Goal: Information Seeking & Learning: Learn about a topic

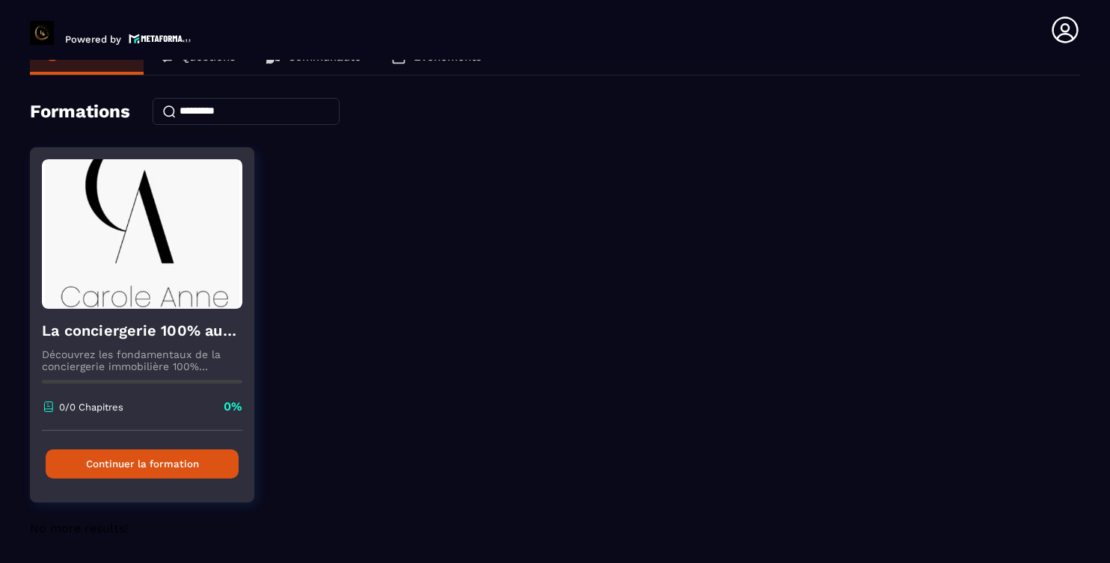
scroll to position [37, 0]
click at [172, 467] on button "Continuer la formation" at bounding box center [142, 464] width 193 height 29
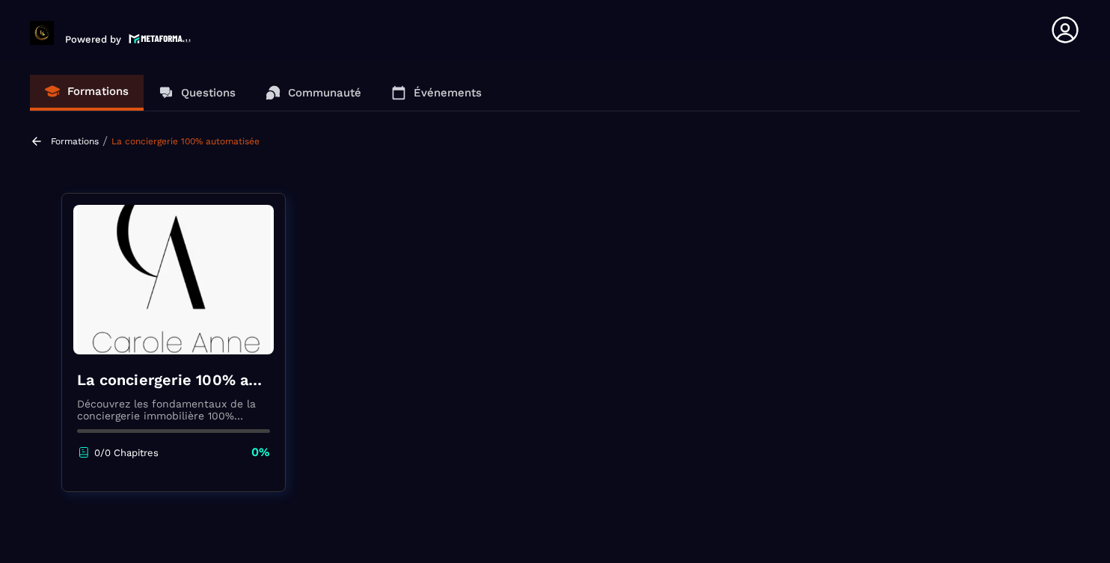
click at [73, 144] on p "Formations" at bounding box center [75, 141] width 48 height 10
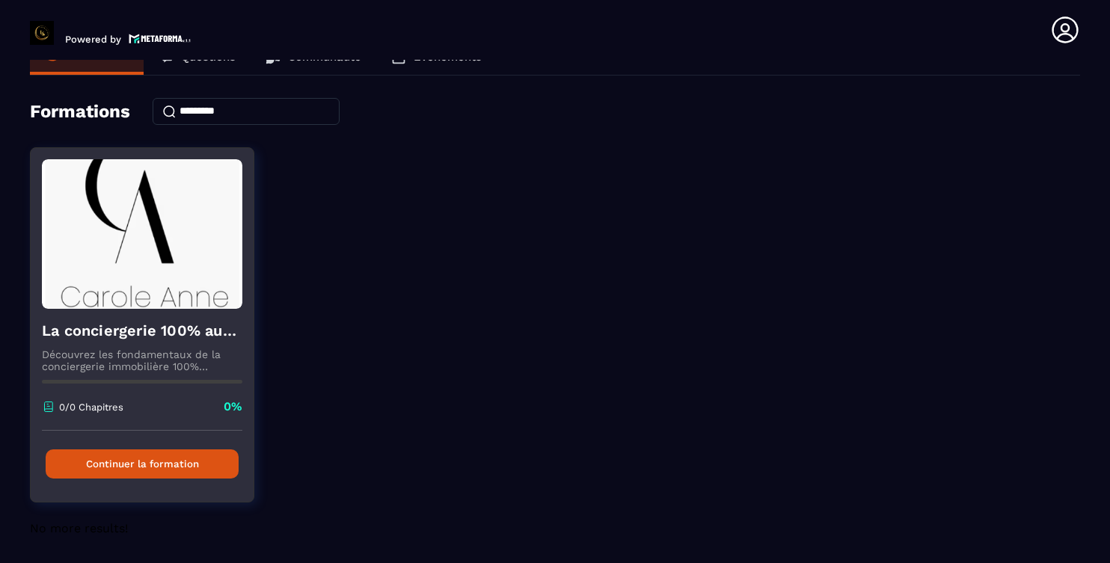
scroll to position [37, 0]
click at [98, 414] on div "0/0 Chapitres 0%" at bounding box center [142, 415] width 200 height 32
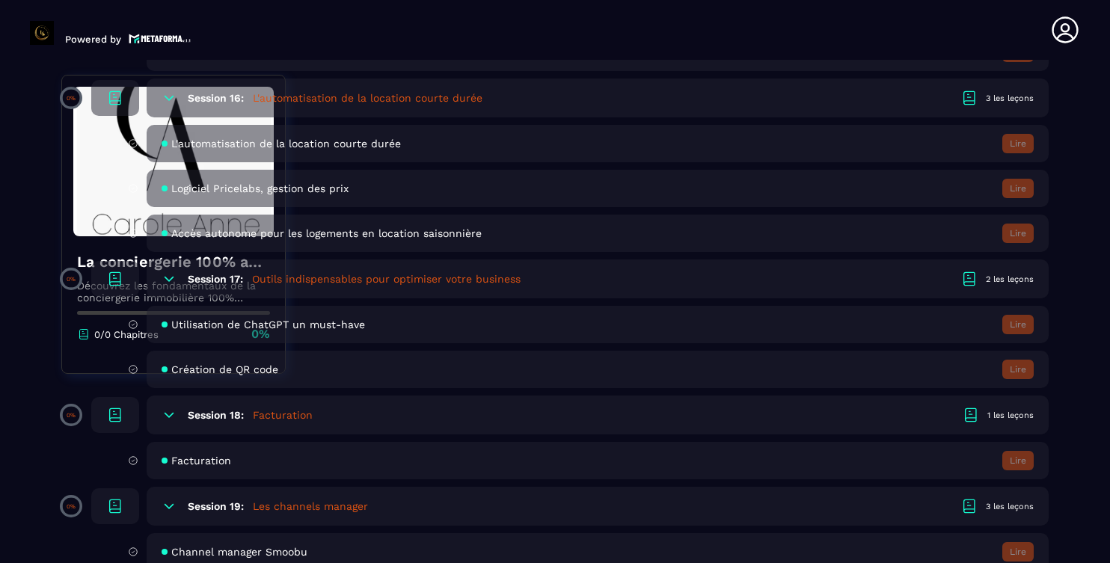
scroll to position [3244, 0]
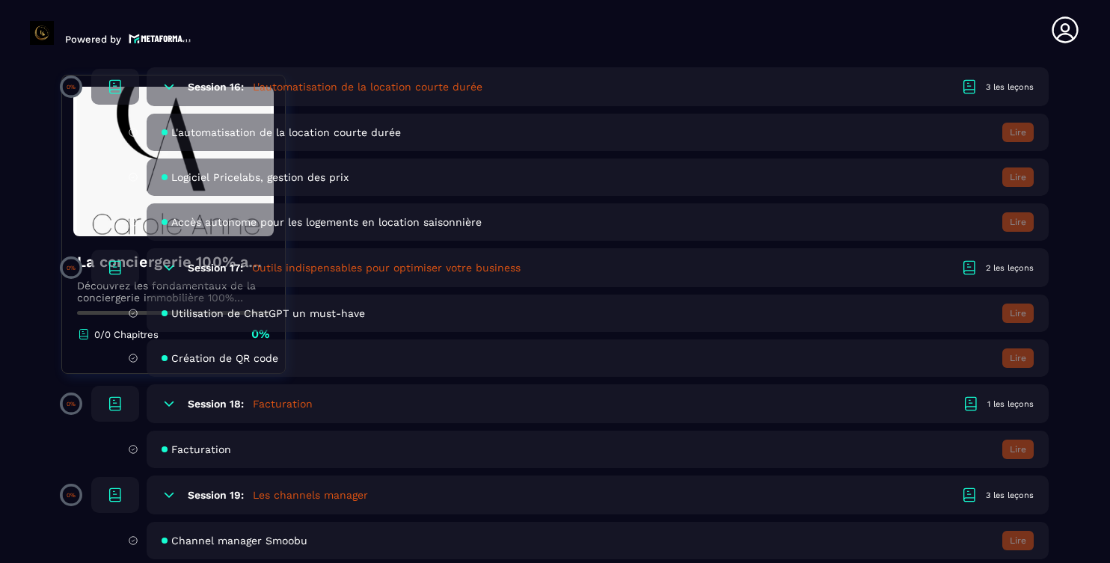
click at [283, 404] on h5 "Facturation" at bounding box center [283, 403] width 60 height 15
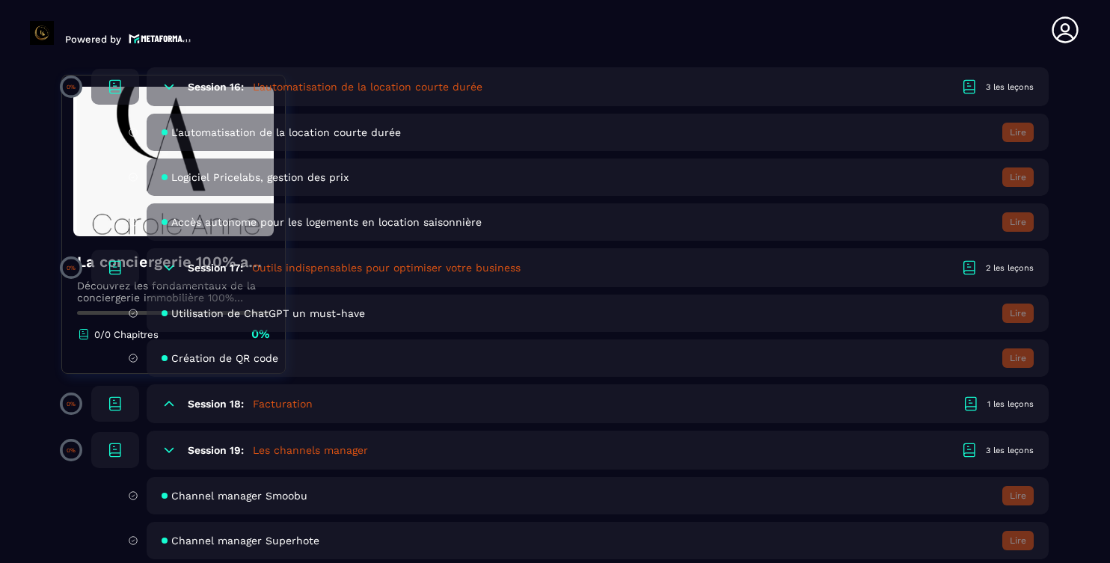
click at [291, 402] on h5 "Facturation" at bounding box center [283, 403] width 60 height 15
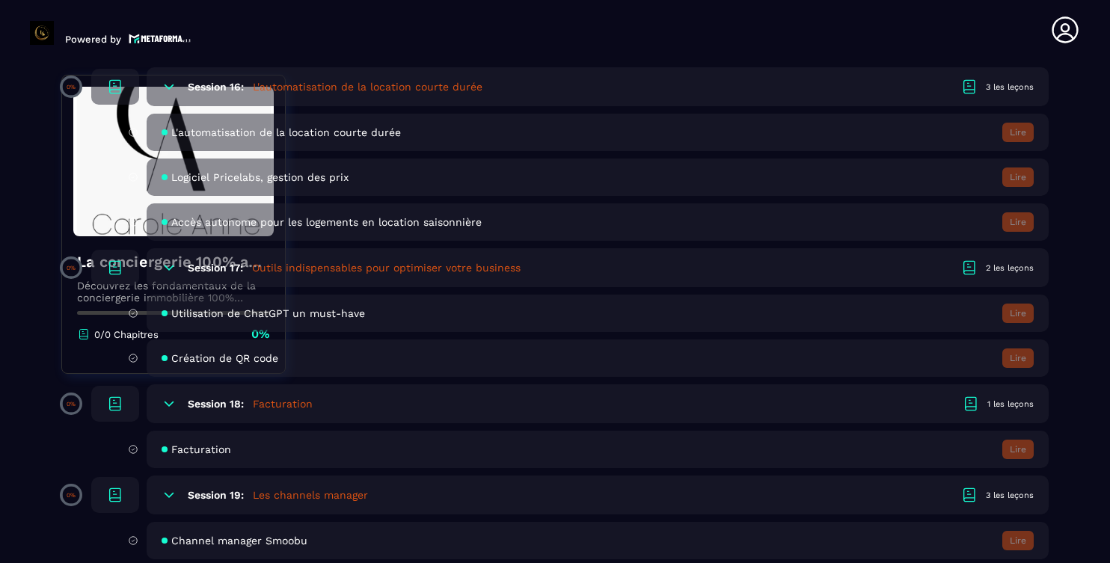
click at [199, 456] on div "Facturation Lire" at bounding box center [598, 449] width 902 height 37
click at [196, 457] on div "Facturation Lire" at bounding box center [598, 449] width 902 height 37
click at [196, 453] on span "Facturation" at bounding box center [201, 450] width 60 height 12
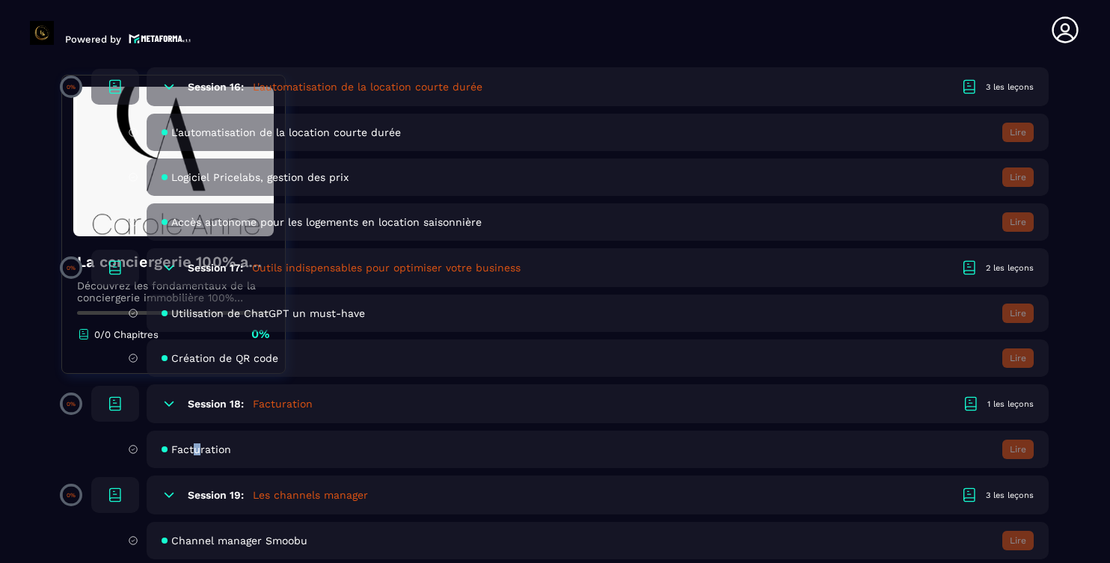
click at [197, 453] on span "Facturation" at bounding box center [201, 450] width 60 height 12
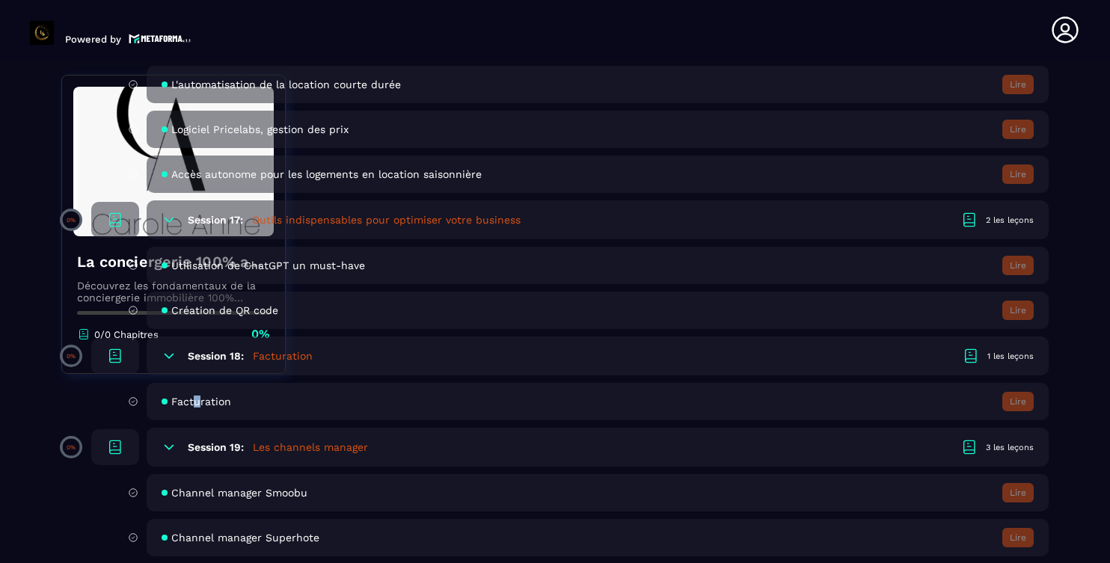
scroll to position [3298, 0]
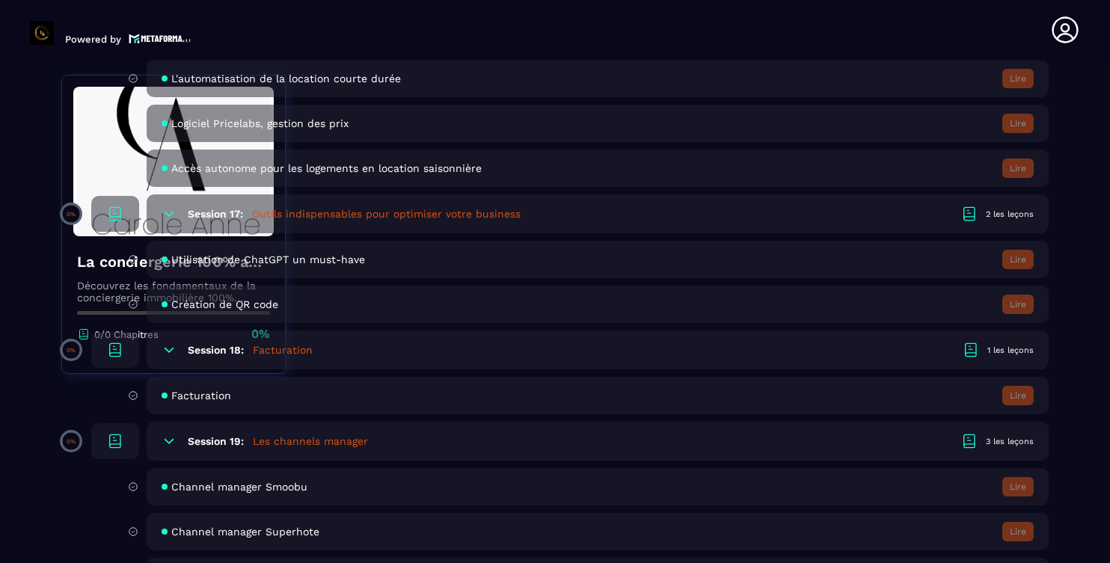
click at [185, 392] on span "Facturation" at bounding box center [201, 396] width 60 height 12
click at [114, 164] on img at bounding box center [173, 162] width 200 height 150
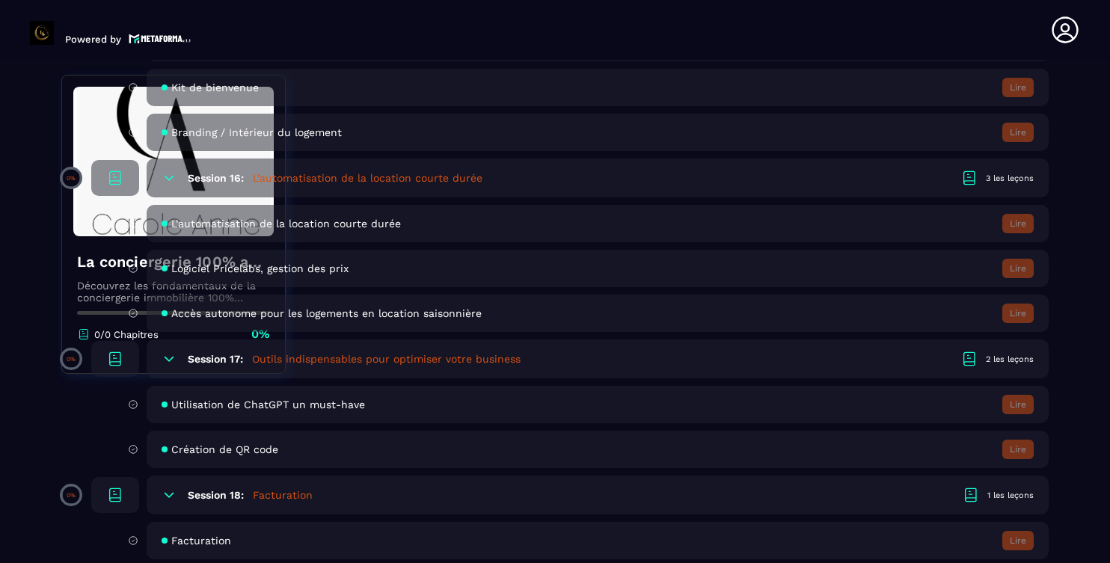
scroll to position [3151, 0]
click at [168, 498] on icon at bounding box center [169, 496] width 9 height 4
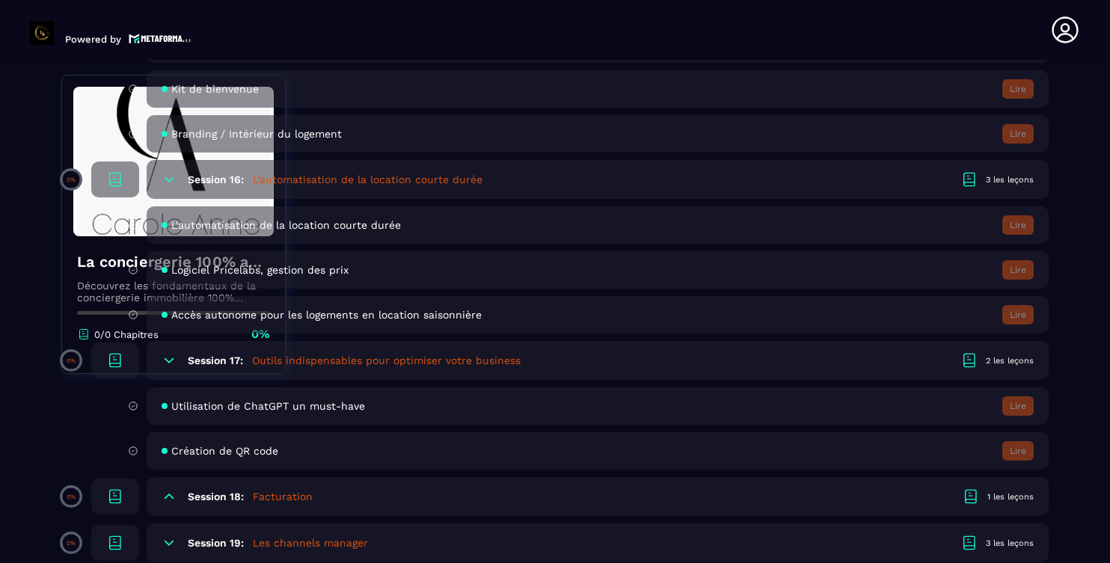
click at [168, 498] on icon at bounding box center [169, 496] width 15 height 15
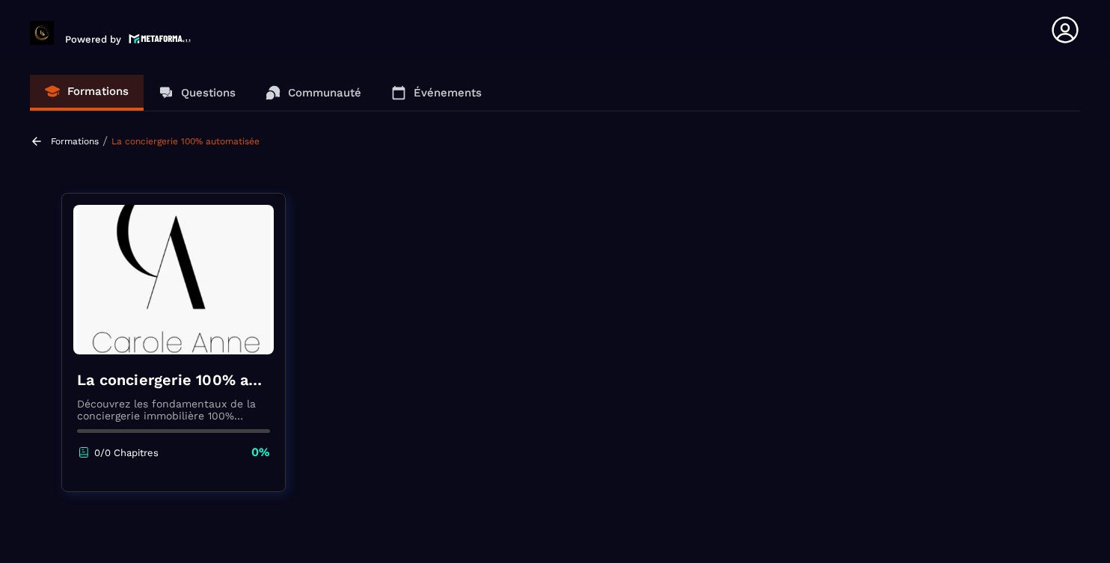
scroll to position [0, 0]
click at [124, 461] on div "La conciergerie 100% automatisée Découvrez les fondamentaux de la conciergerie …" at bounding box center [173, 415] width 223 height 121
click at [117, 452] on p "0/0 Chapitres" at bounding box center [126, 452] width 64 height 11
click at [177, 307] on img at bounding box center [173, 280] width 200 height 150
click at [169, 287] on img at bounding box center [173, 280] width 200 height 150
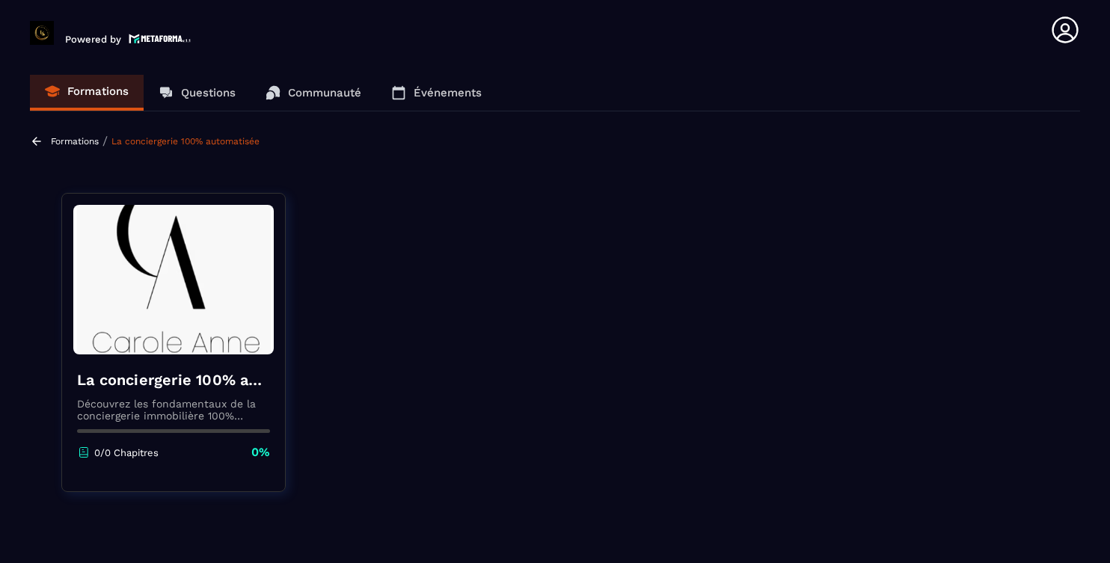
click at [73, 139] on p "Formations" at bounding box center [75, 141] width 48 height 10
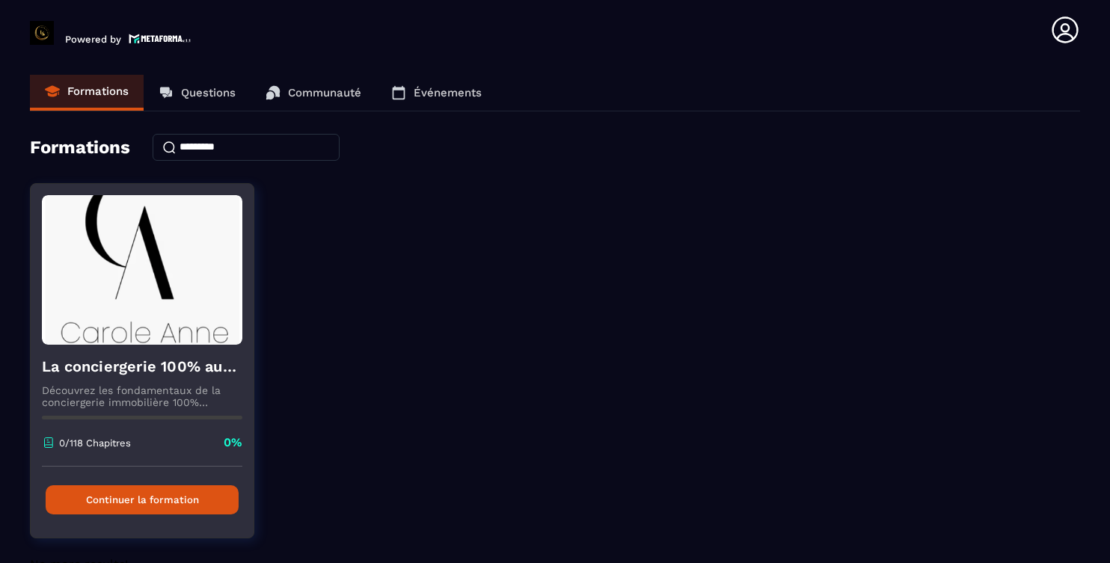
click at [148, 495] on button "Continuer la formation" at bounding box center [142, 499] width 193 height 29
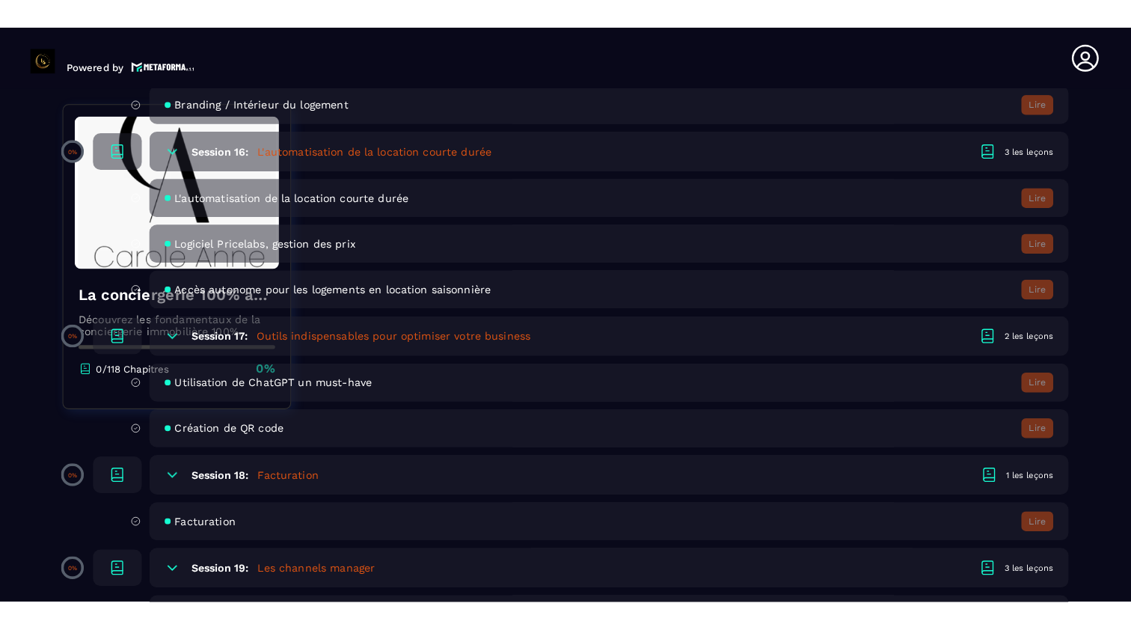
scroll to position [3242, 0]
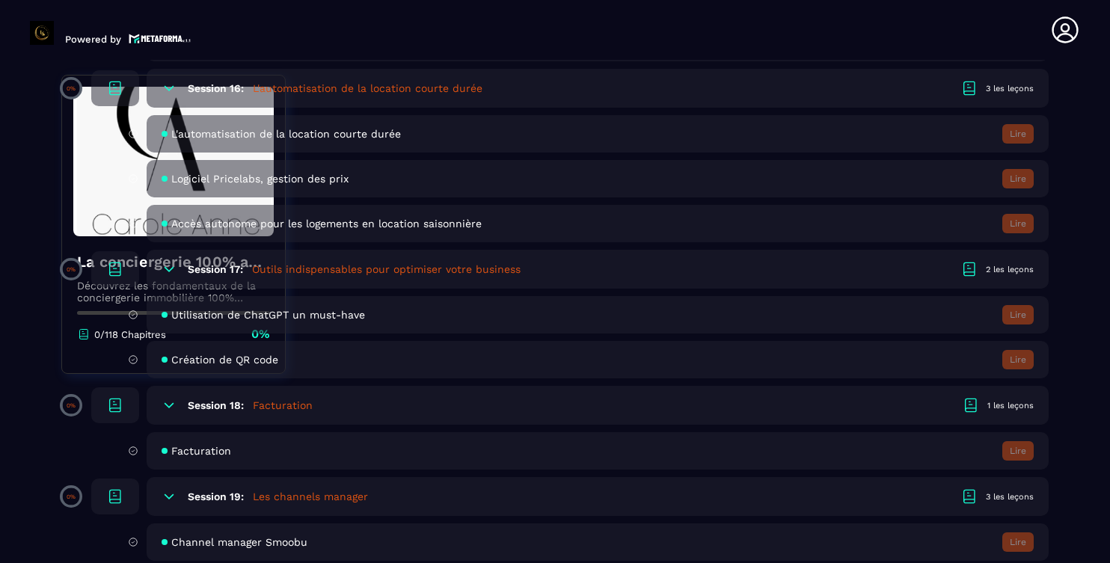
click at [386, 461] on div "Facturation Lire" at bounding box center [598, 450] width 902 height 37
click at [172, 453] on span "Facturation" at bounding box center [201, 451] width 60 height 12
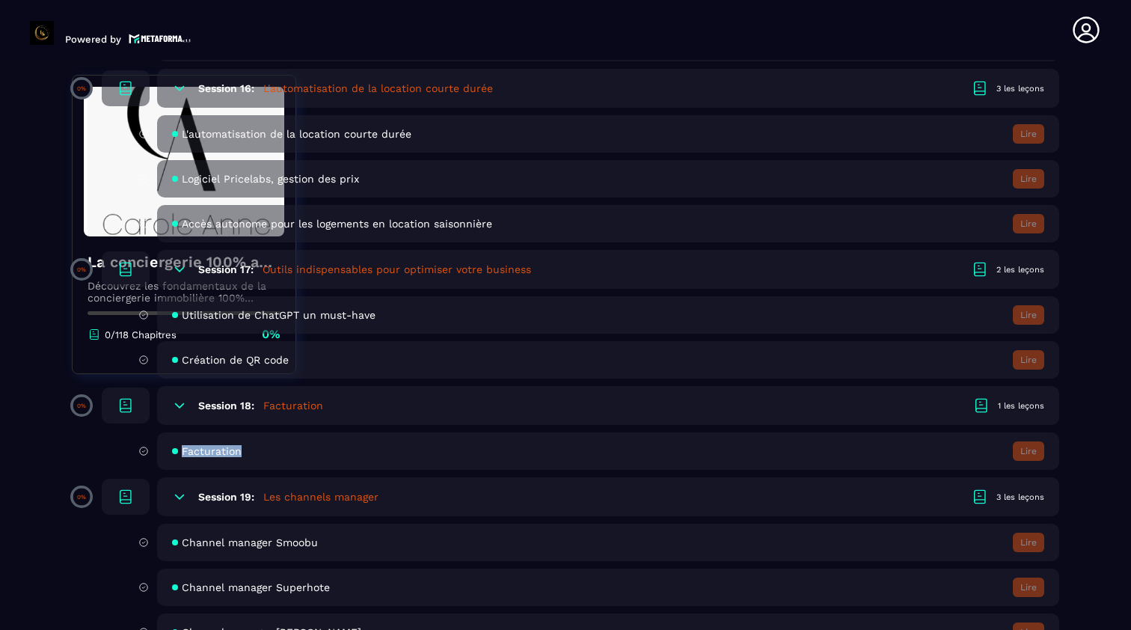
click at [459, 449] on div "Facturation Lire" at bounding box center [608, 450] width 902 height 37
click at [227, 460] on div "Facturation Lire" at bounding box center [608, 450] width 902 height 37
click at [226, 450] on span "Facturation" at bounding box center [212, 451] width 60 height 12
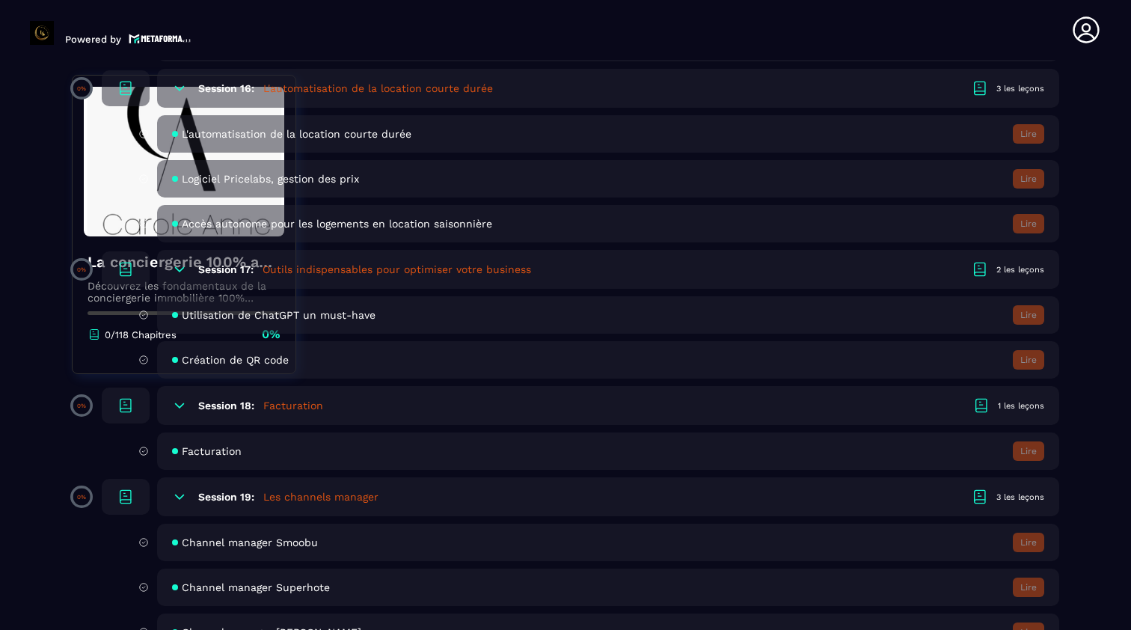
click at [82, 406] on p "0%" at bounding box center [81, 405] width 9 height 7
click at [1008, 407] on div "1 les leçons" at bounding box center [1021, 405] width 46 height 11
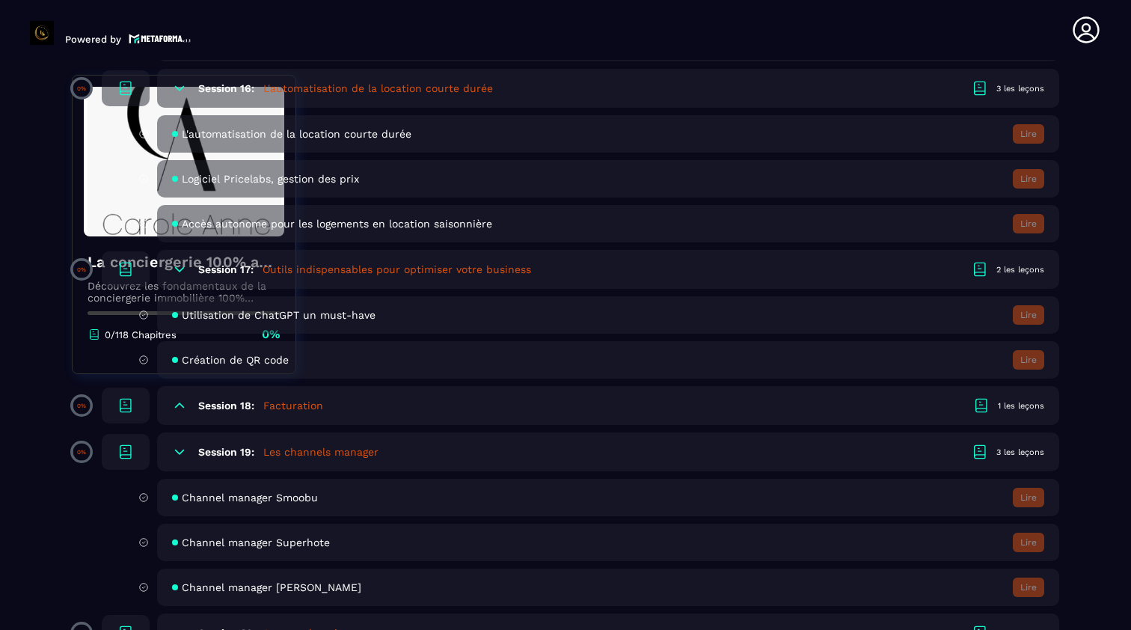
click at [1008, 407] on div "1 les leçons" at bounding box center [1021, 405] width 46 height 11
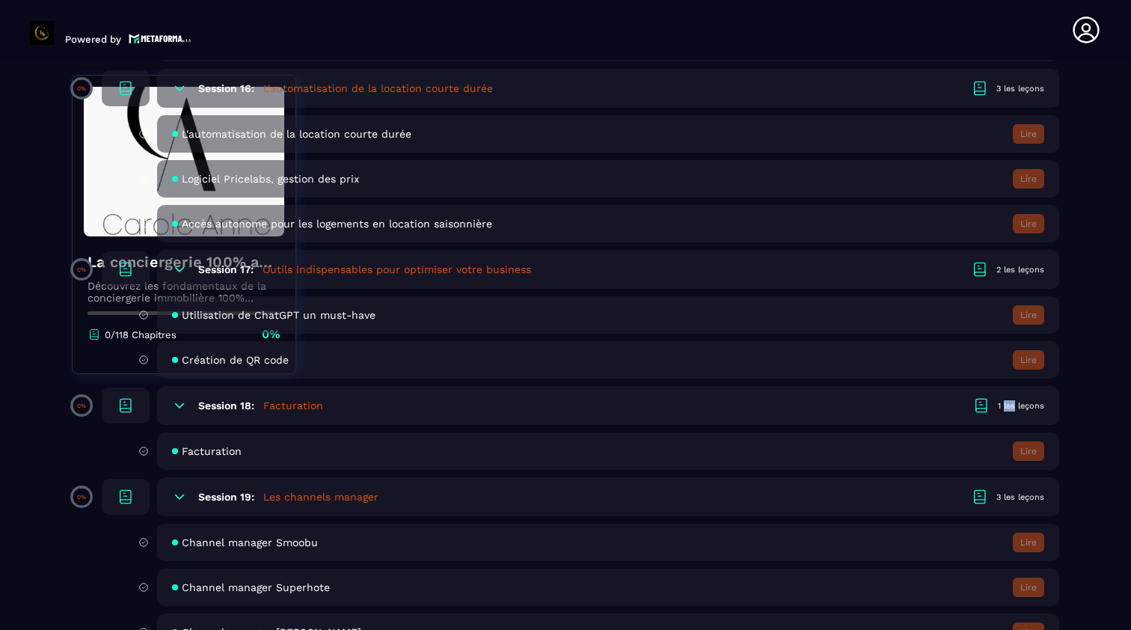
click at [1008, 407] on div "1 les leçons" at bounding box center [1021, 405] width 46 height 11
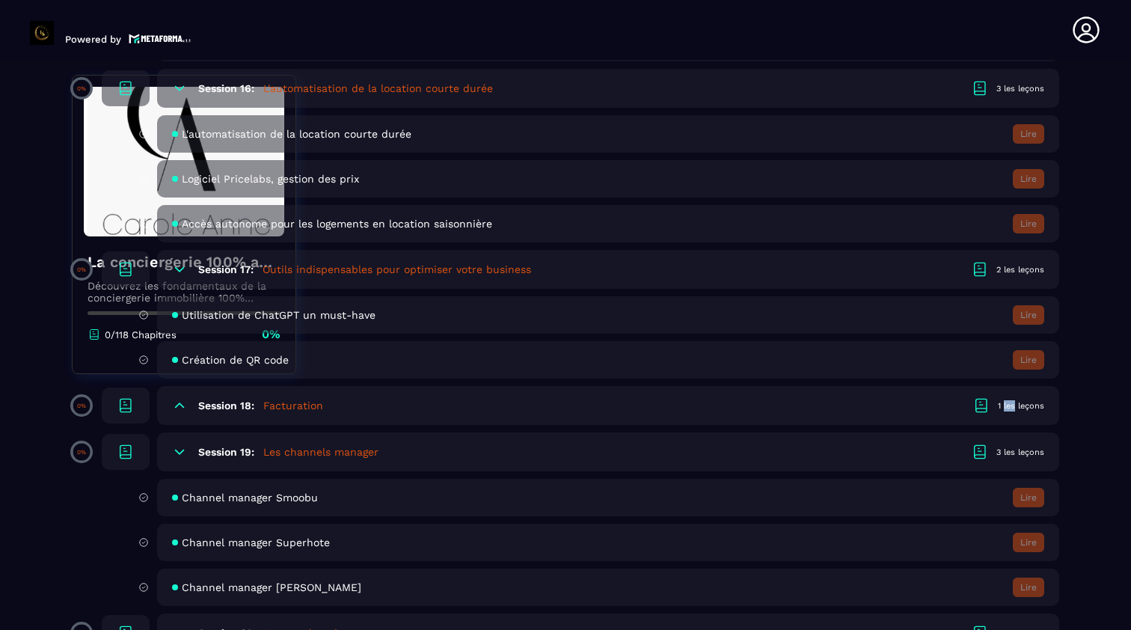
click at [1008, 407] on div "1 les leçons" at bounding box center [1021, 405] width 46 height 11
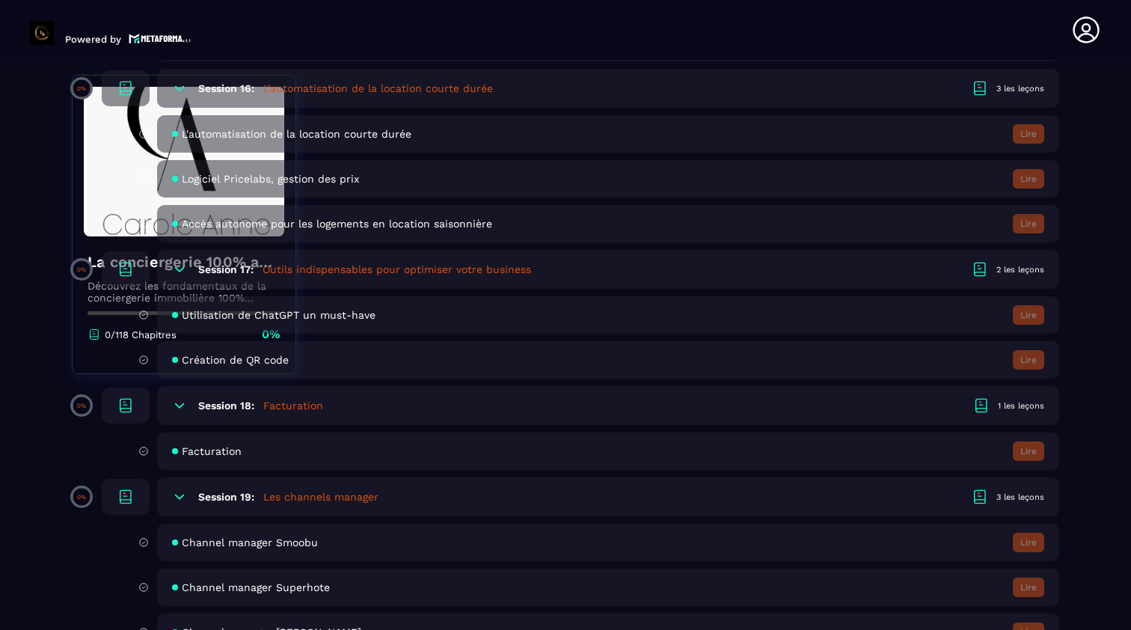
click at [226, 455] on span "Facturation" at bounding box center [212, 451] width 60 height 12
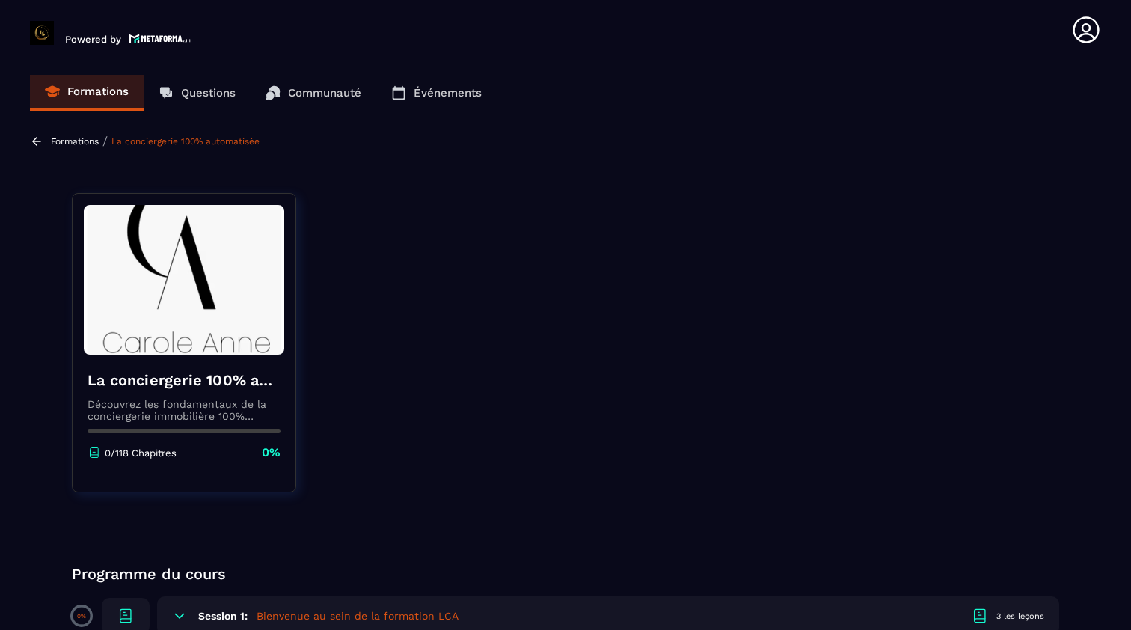
scroll to position [0, 0]
click at [194, 425] on div "La conciergerie 100% automatisée Découvrez les fondamentaux de la conciergerie …" at bounding box center [184, 415] width 223 height 121
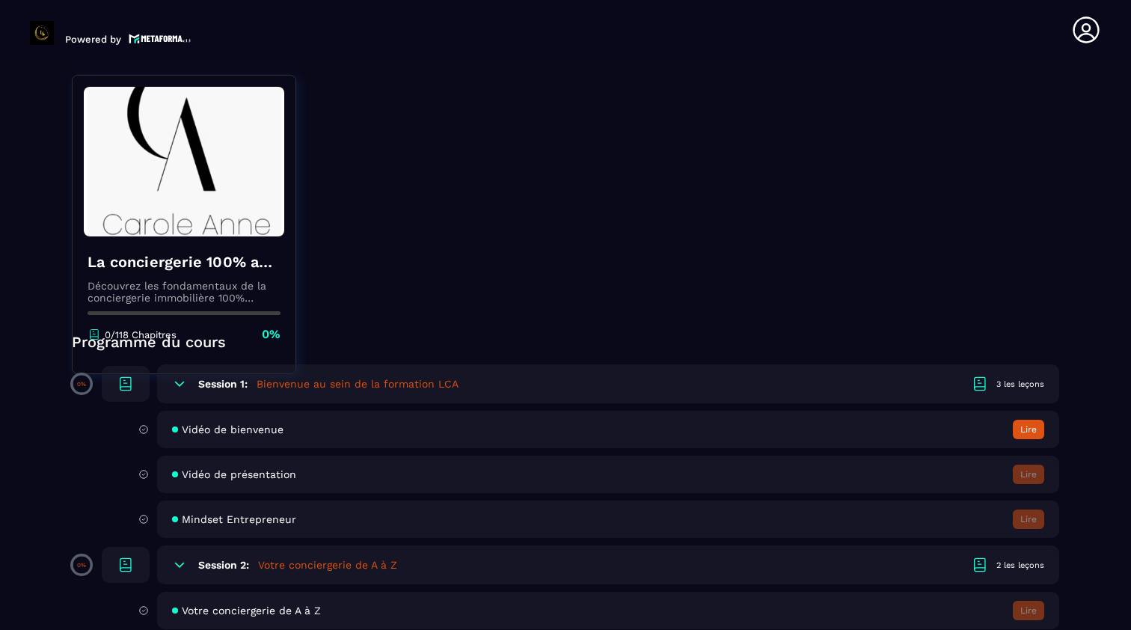
scroll to position [233, 0]
click at [981, 386] on icon at bounding box center [980, 382] width 18 height 18
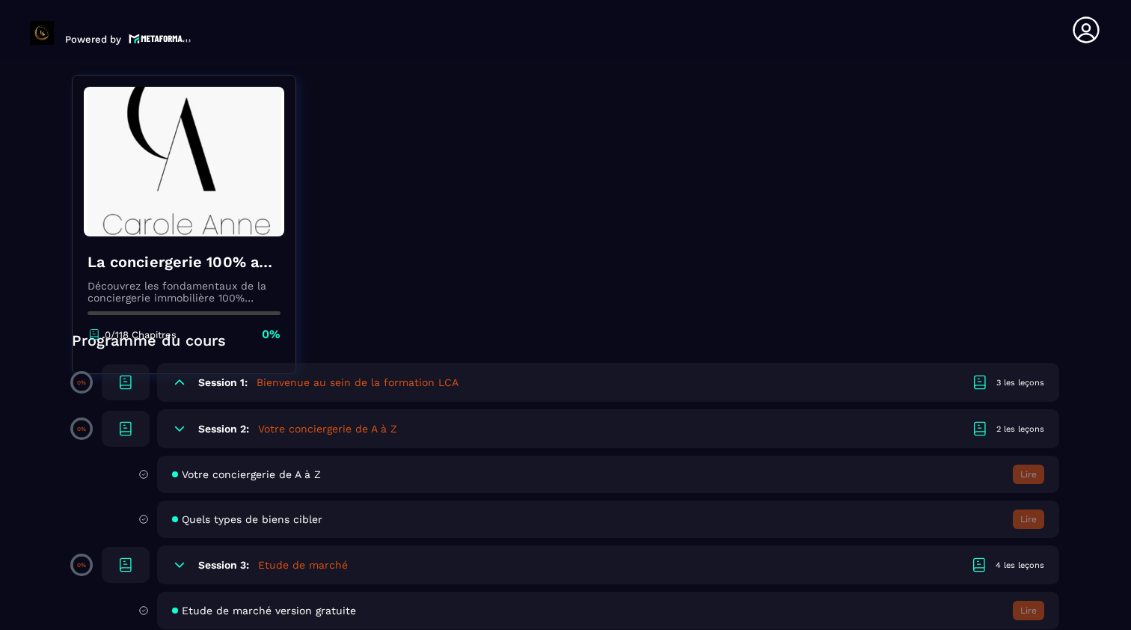
click at [79, 382] on p "0%" at bounding box center [81, 382] width 9 height 7
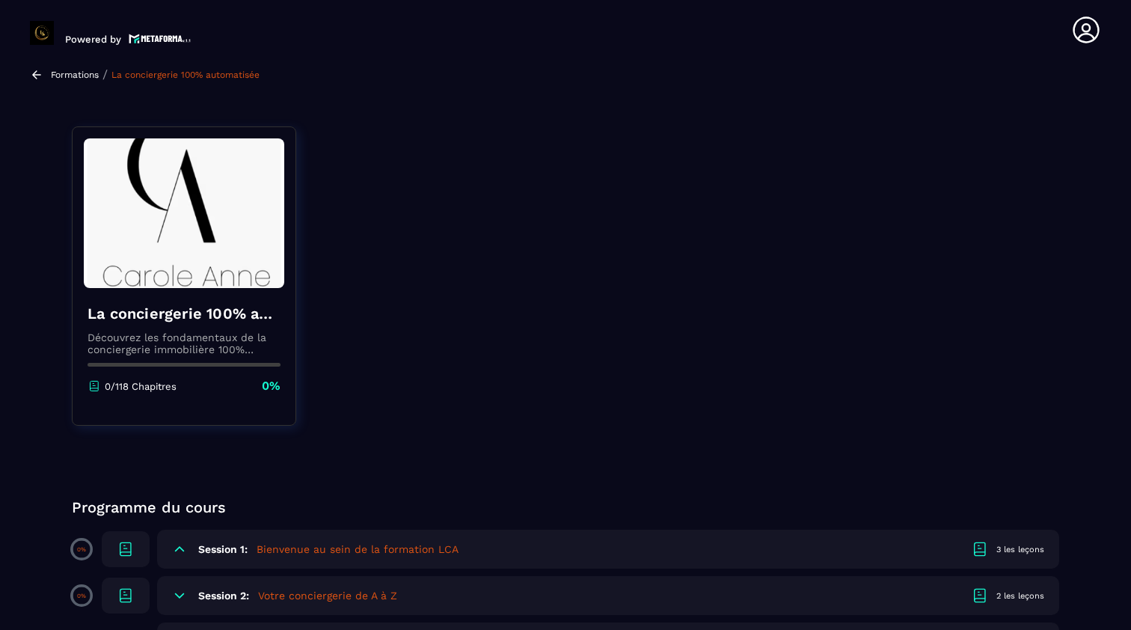
scroll to position [65, 0]
click at [266, 390] on p "0%" at bounding box center [271, 387] width 19 height 16
click at [257, 373] on div "La conciergerie 100% automatisée Découvrez les fondamentaux de la conciergerie …" at bounding box center [184, 349] width 223 height 121
click at [257, 369] on div "La conciergerie 100% automatisée Découvrez les fondamentaux de la conciergerie …" at bounding box center [184, 349] width 223 height 121
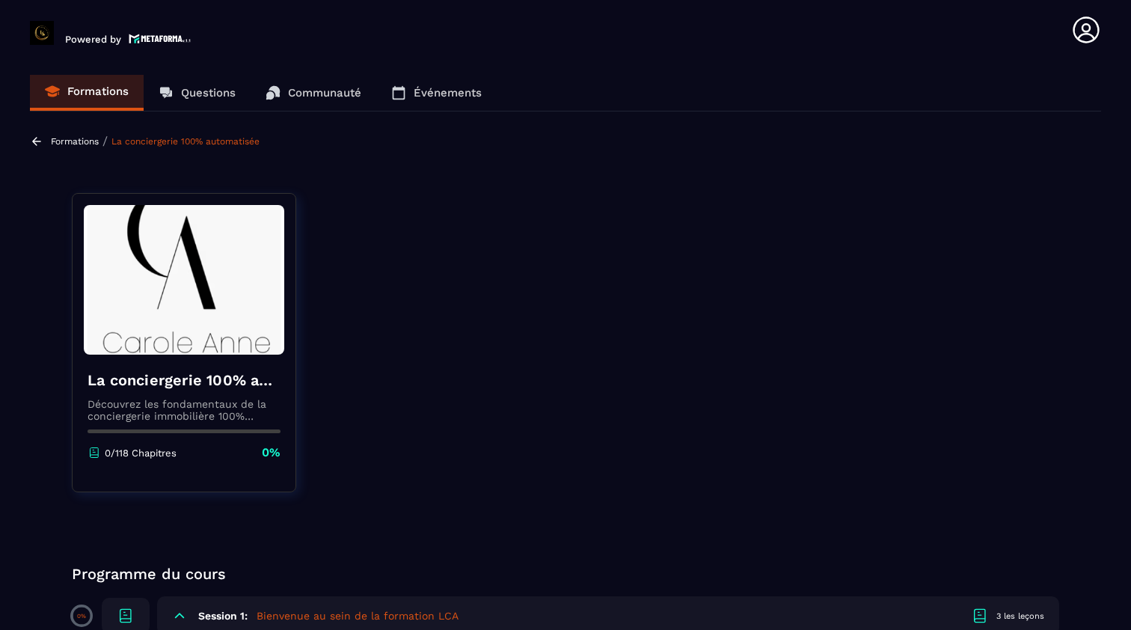
scroll to position [0, 0]
click at [204, 96] on p "Questions" at bounding box center [208, 92] width 55 height 13
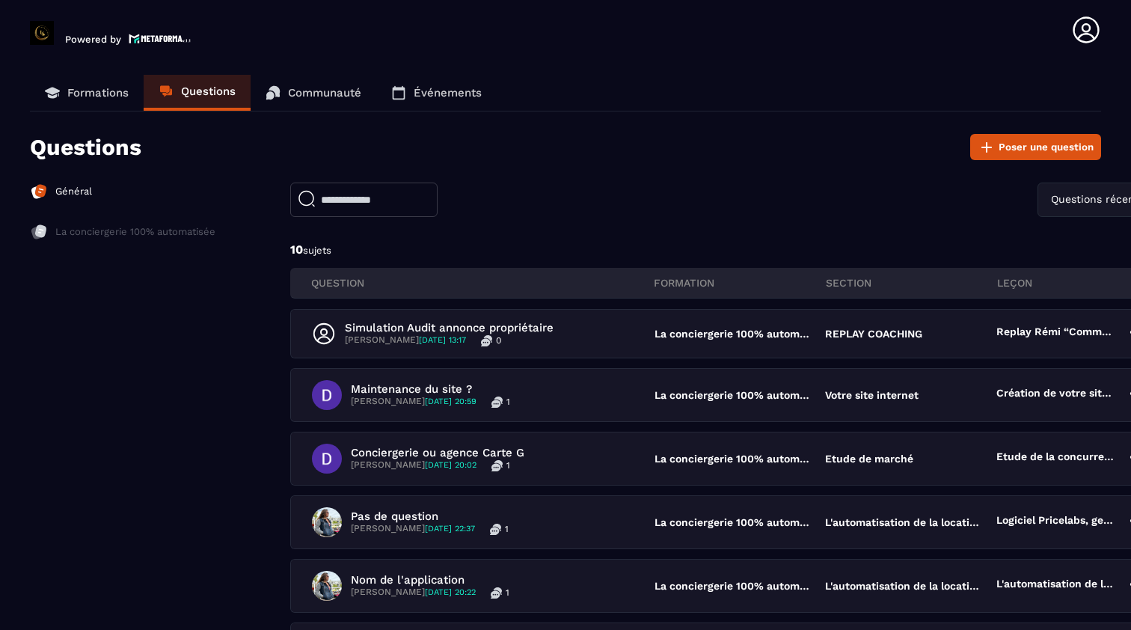
click at [327, 102] on link "Communauté" at bounding box center [314, 93] width 126 height 36
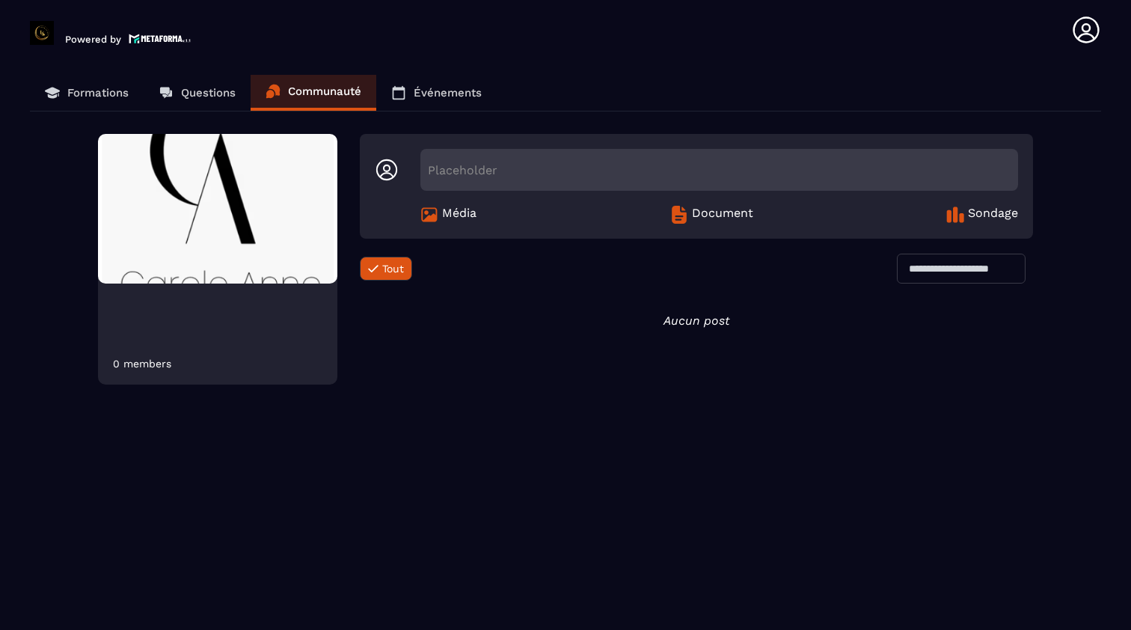
click at [438, 102] on link "Événements" at bounding box center [436, 93] width 120 height 36
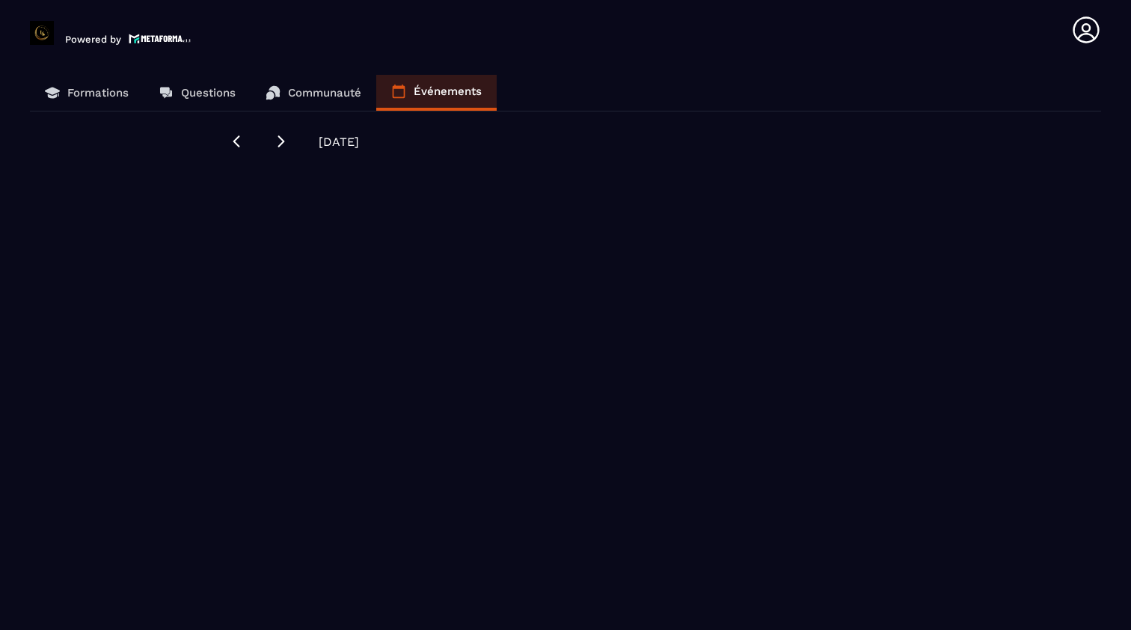
click at [96, 99] on link "Formations" at bounding box center [87, 93] width 114 height 36
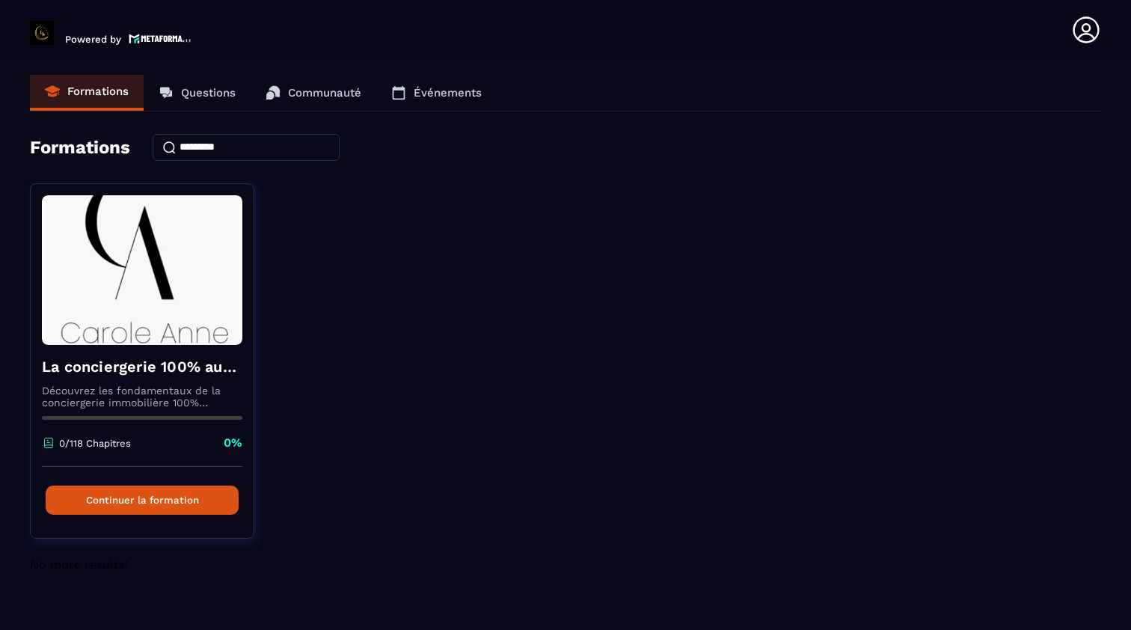
click at [210, 150] on input at bounding box center [246, 147] width 187 height 27
type input "**********"
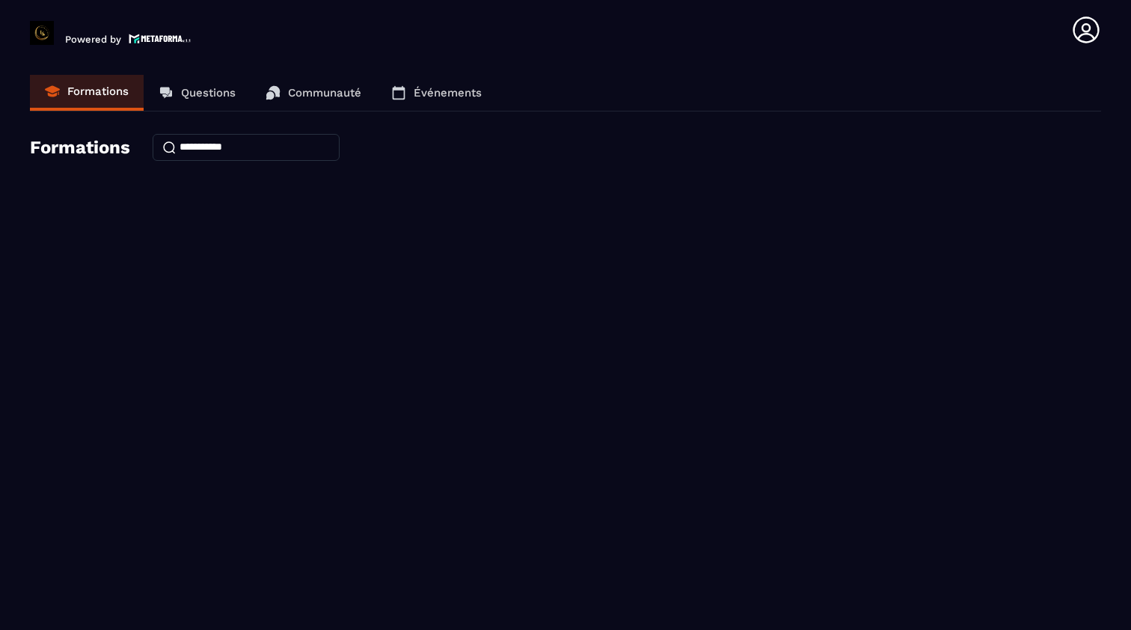
click at [1080, 34] on icon at bounding box center [1086, 30] width 30 height 30
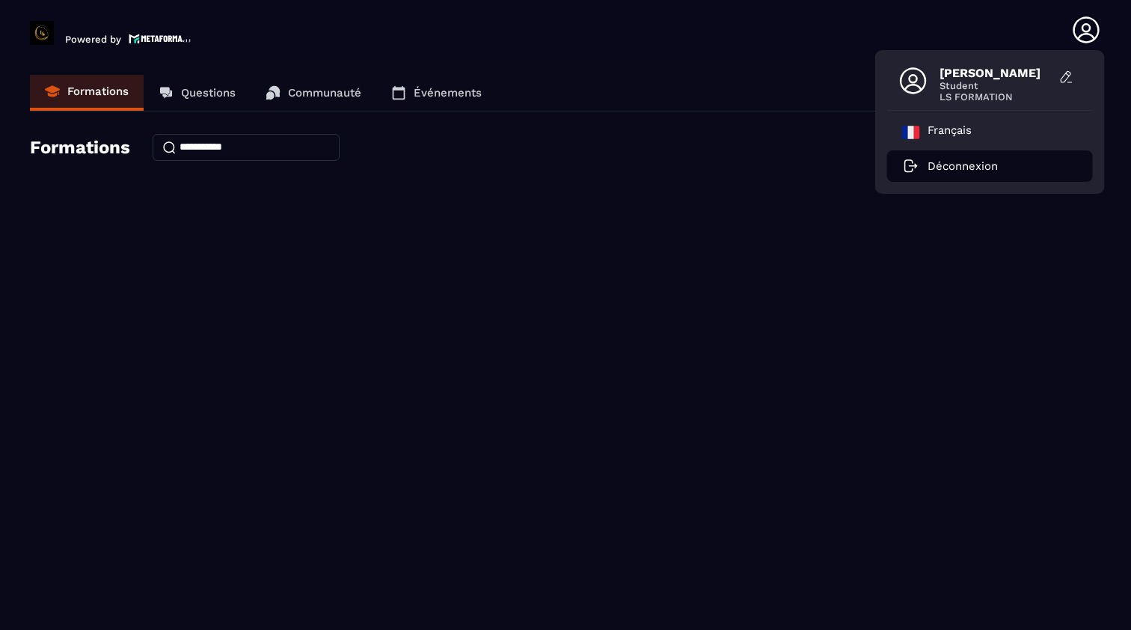
click at [961, 167] on p "Déconnexion" at bounding box center [962, 165] width 70 height 13
